Goal: Task Accomplishment & Management: Manage account settings

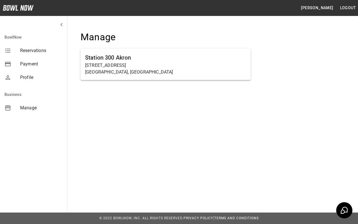
click at [20, 51] on span "Reservations" at bounding box center [41, 50] width 43 height 7
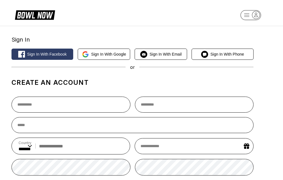
select select "**"
